Goal: Navigation & Orientation: Find specific page/section

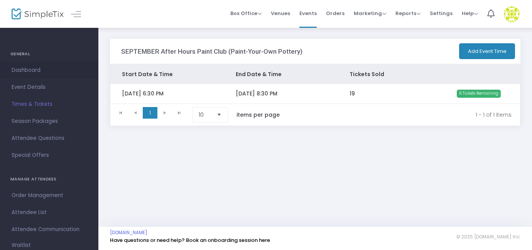
click at [37, 66] on span "Dashboard" at bounding box center [49, 70] width 75 height 10
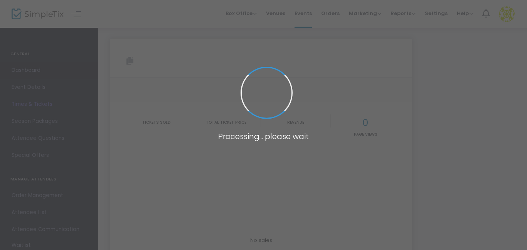
type input "[URL][DOMAIN_NAME]"
